Goal: Information Seeking & Learning: Learn about a topic

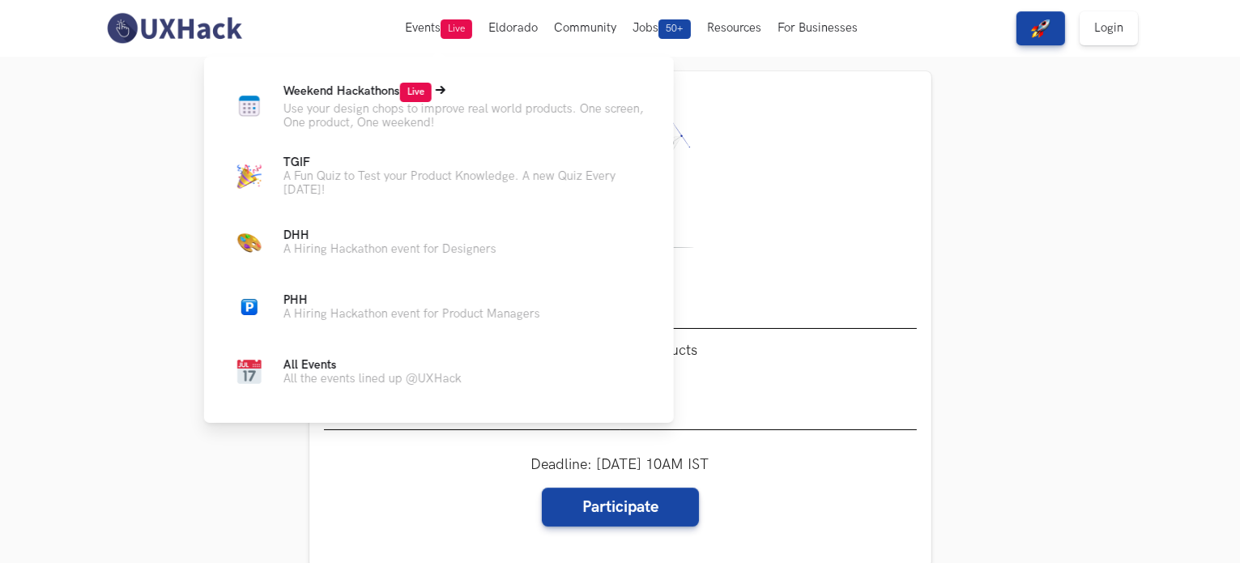
click at [407, 98] on span "Live" at bounding box center [416, 92] width 32 height 19
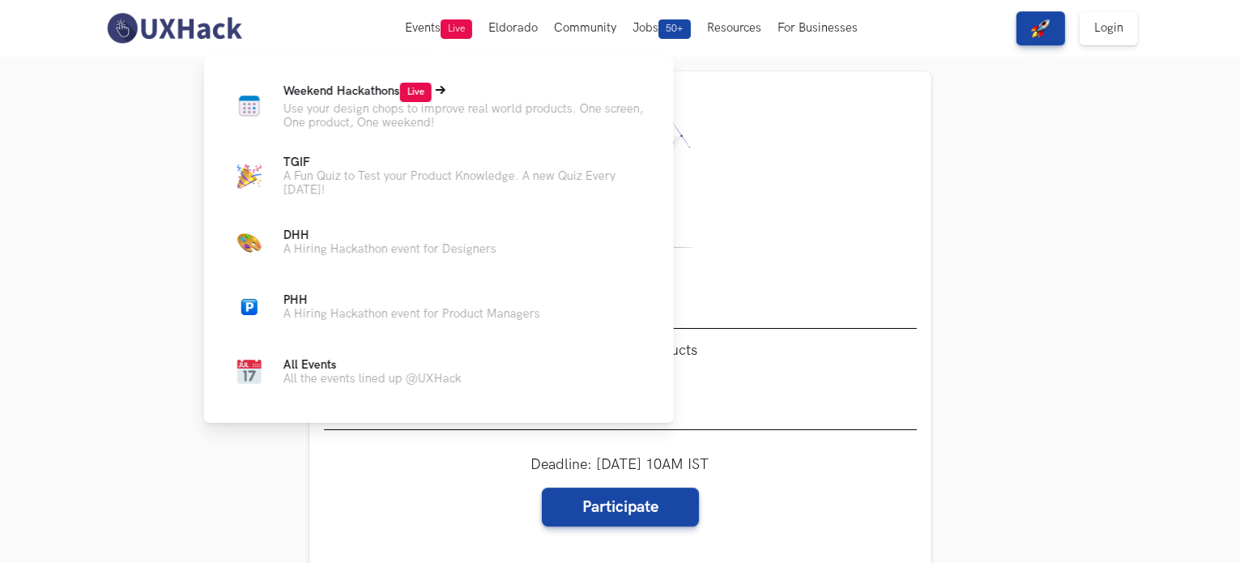
click at [377, 105] on p "Use your design chops to improve real world products. One screen, One product, …" at bounding box center [466, 116] width 365 height 28
click at [395, 106] on p "Use your design chops to improve real world products. One screen, One product, …" at bounding box center [466, 116] width 365 height 28
click at [322, 368] on span "All Events" at bounding box center [310, 365] width 53 height 14
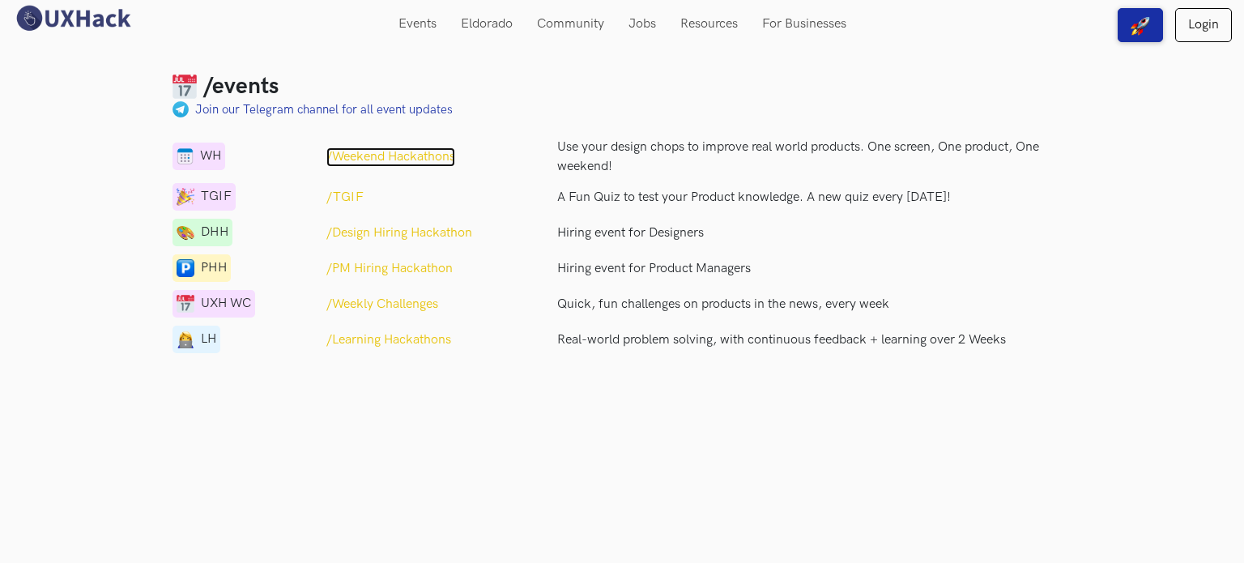
click at [376, 156] on p "/Weekend Hackathons" at bounding box center [390, 156] width 129 height 19
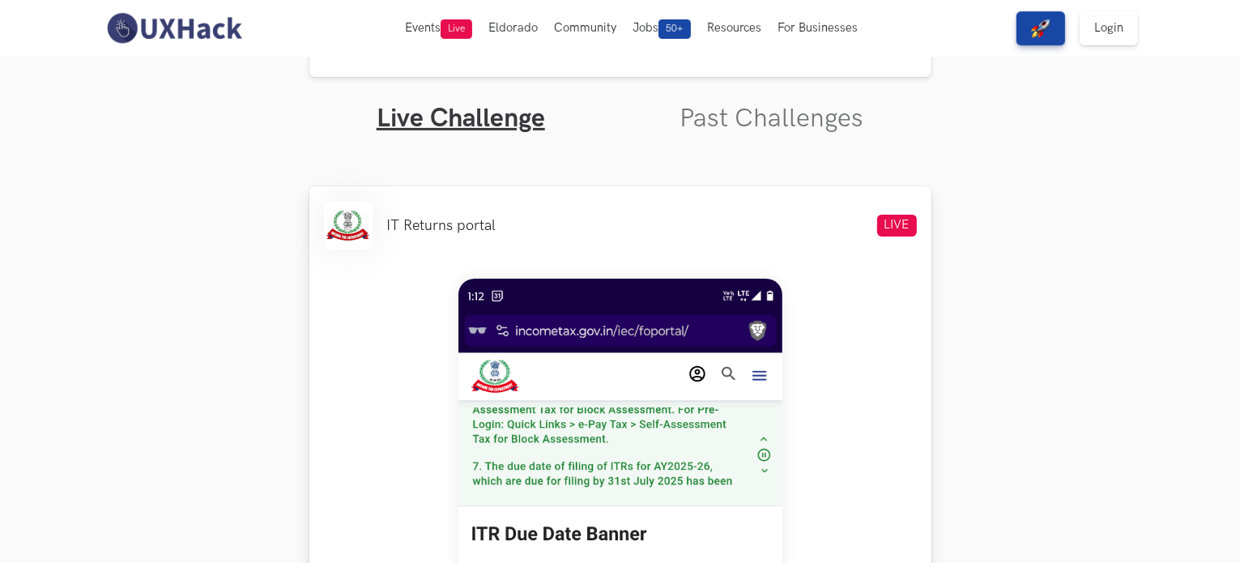
scroll to position [486, 0]
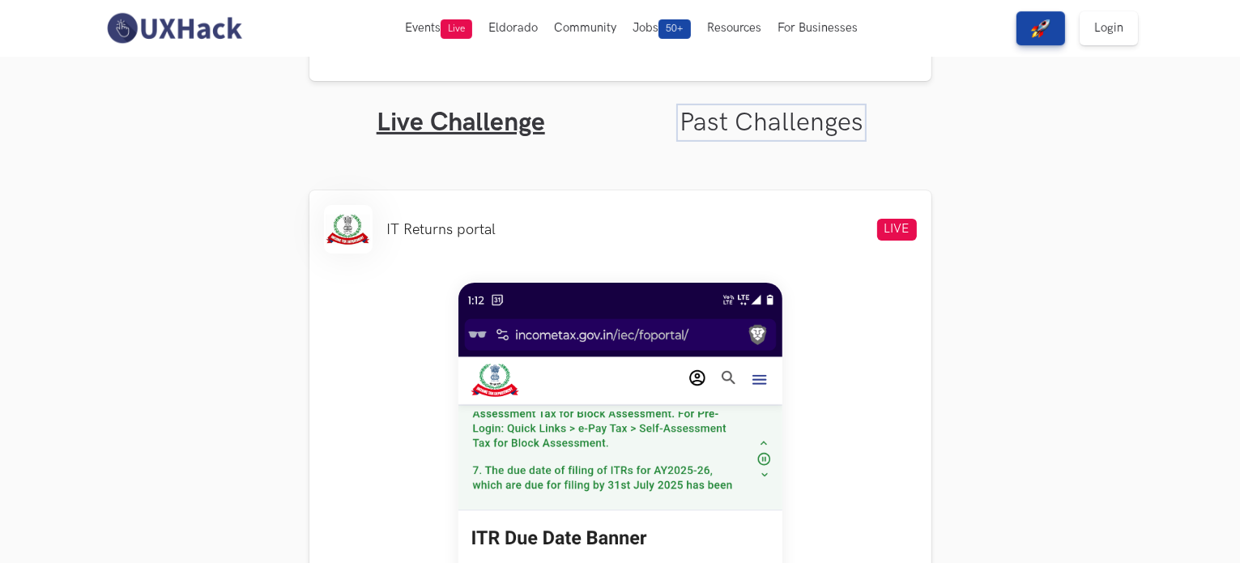
click at [747, 108] on link "Past Challenges" at bounding box center [772, 123] width 184 height 32
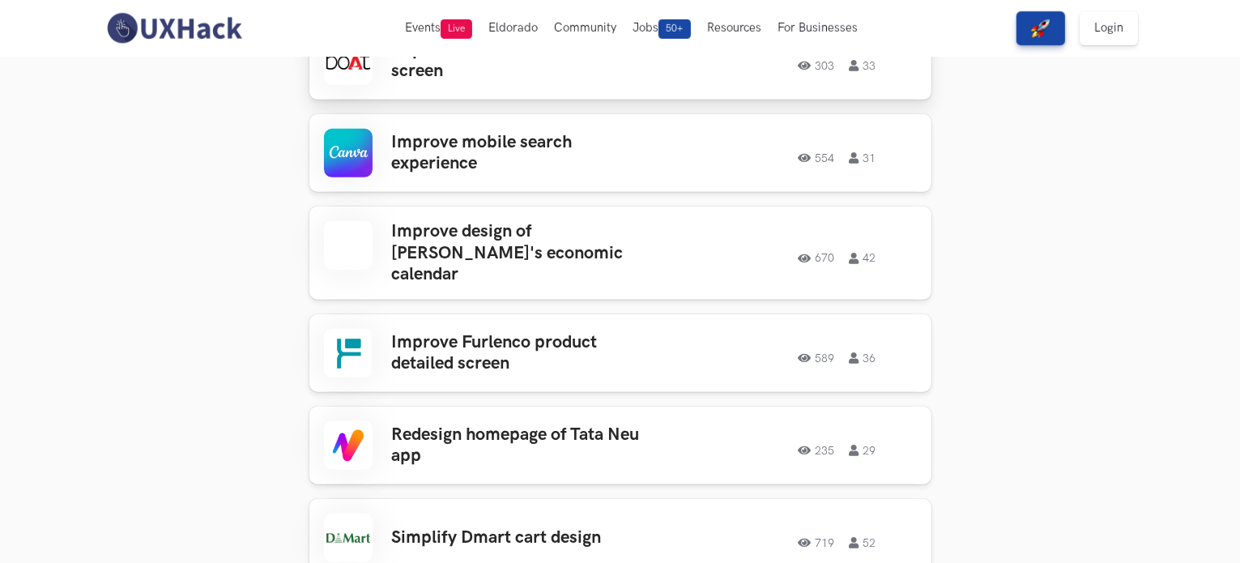
scroll to position [972, 0]
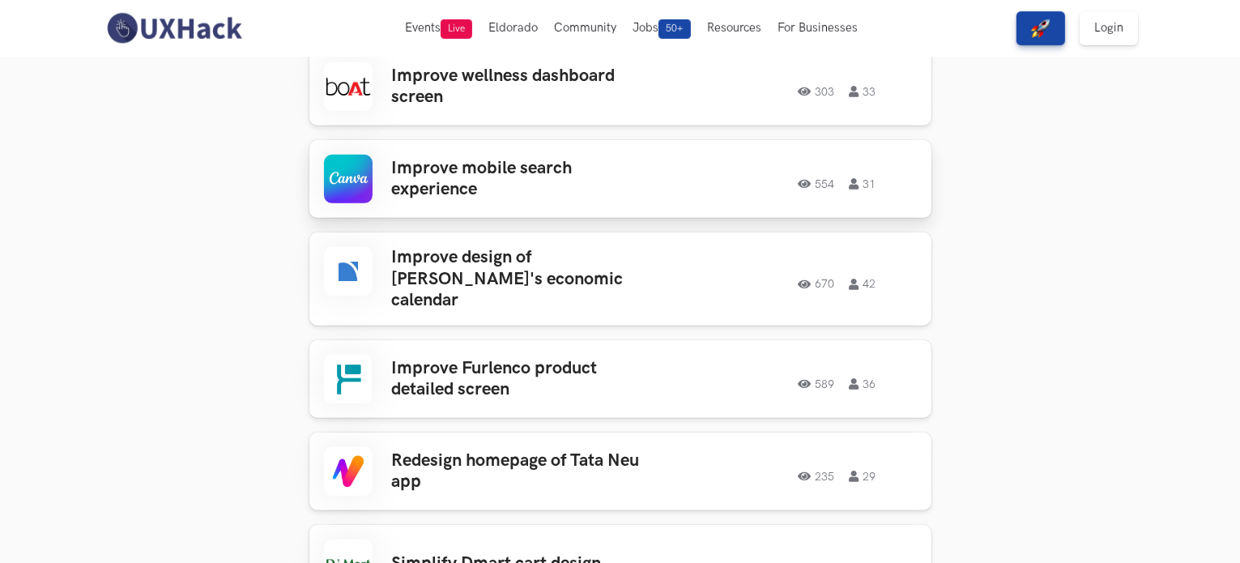
click at [522, 177] on h3 "Improve mobile search experience" at bounding box center [518, 179] width 253 height 43
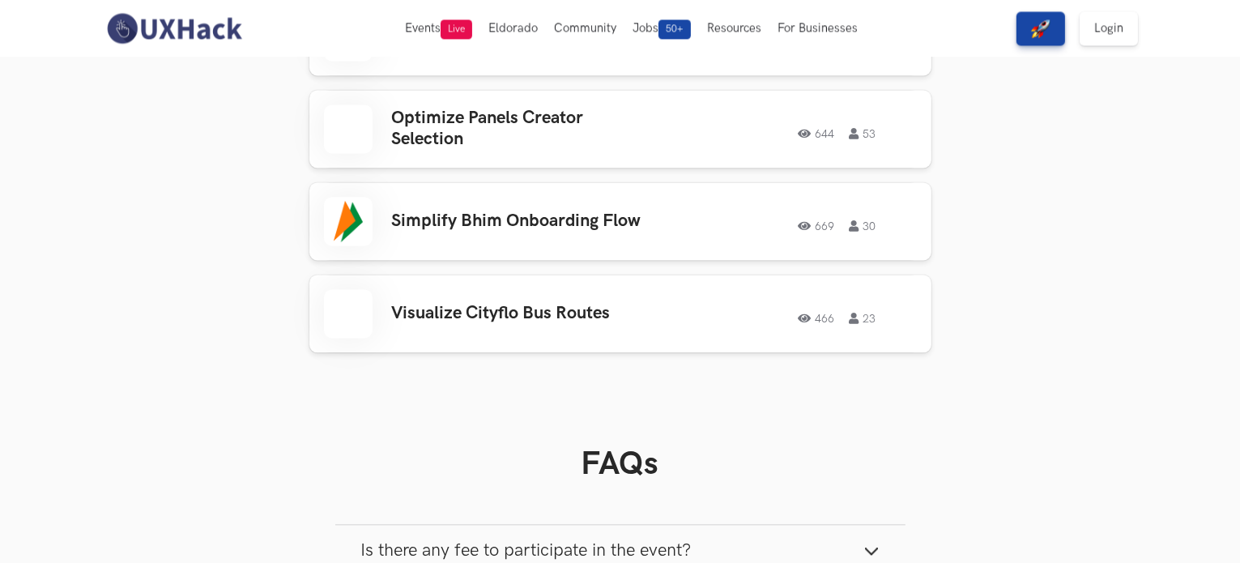
scroll to position [3539, 0]
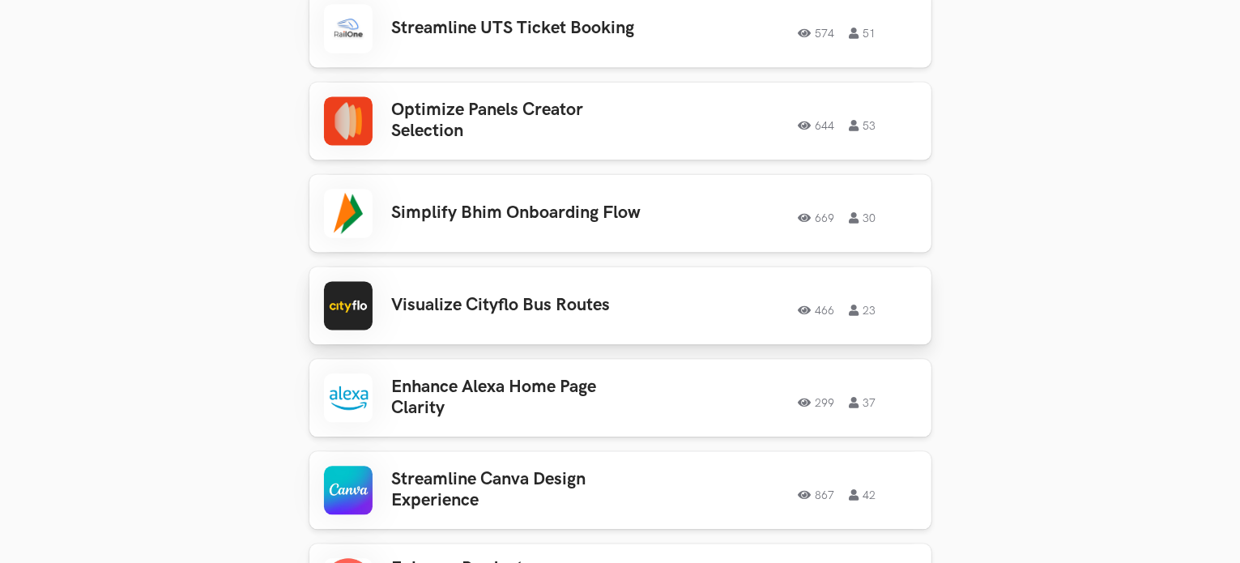
click at [473, 296] on h3 "Visualize Cityflo Bus Routes" at bounding box center [518, 305] width 253 height 21
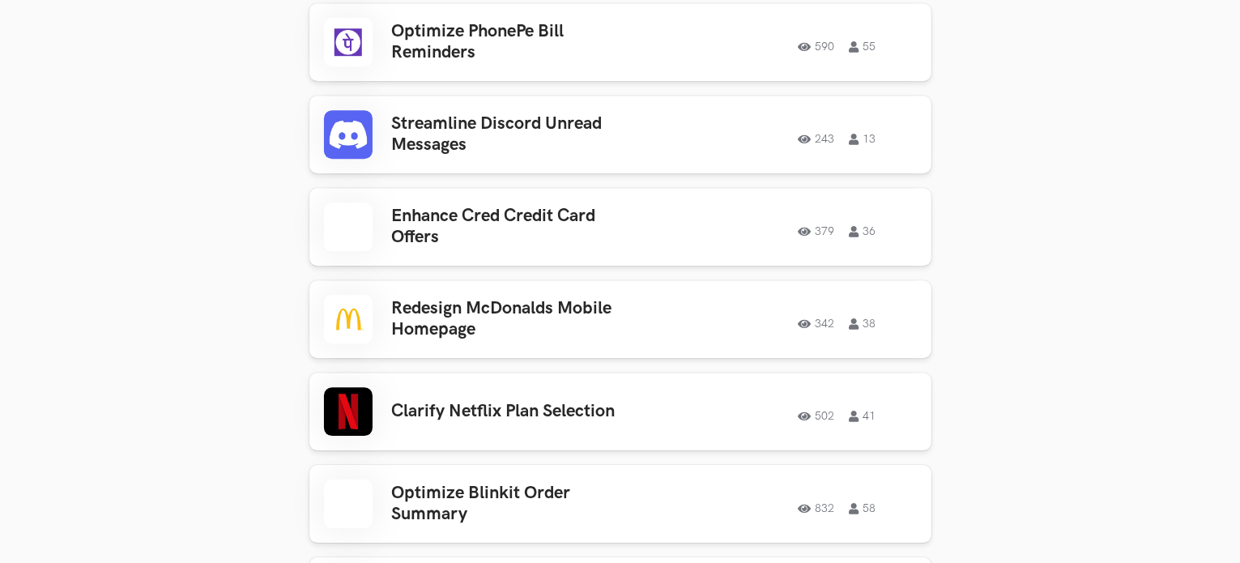
scroll to position [5217, 0]
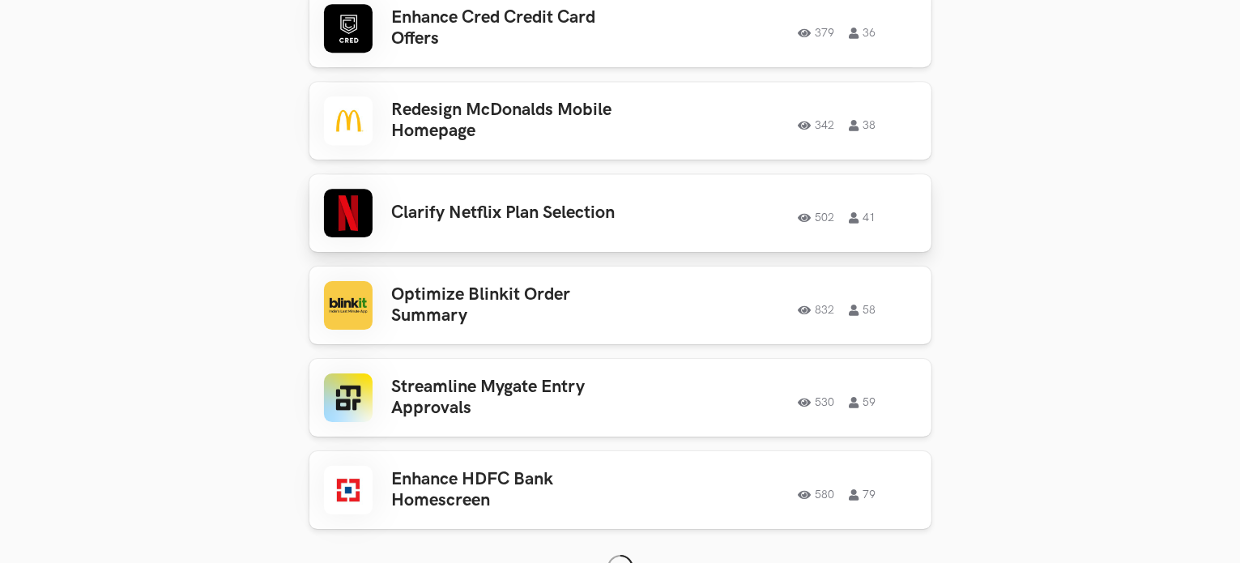
click at [539, 198] on div "Clarify Netflix Plan Selection 502 41 502 41" at bounding box center [620, 213] width 593 height 49
